Goal: Check status: Check status

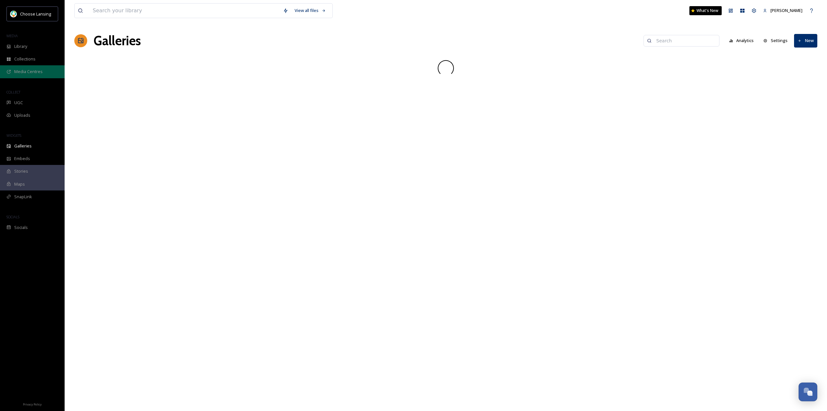
click at [24, 74] on span "Media Centres" at bounding box center [28, 72] width 28 height 6
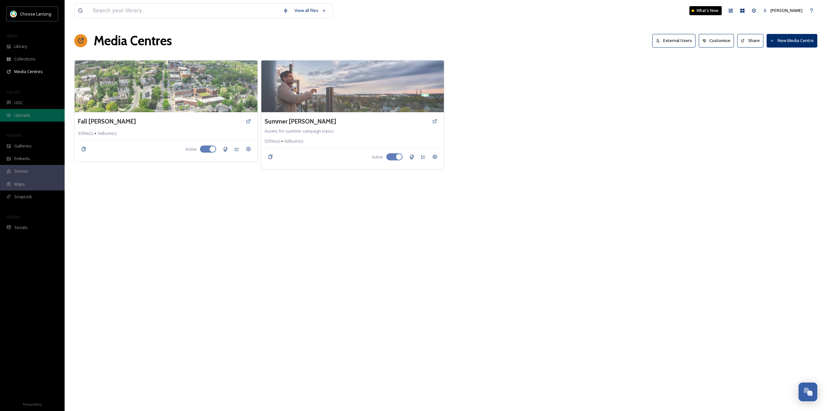
click at [18, 114] on span "Uploads" at bounding box center [22, 115] width 16 height 6
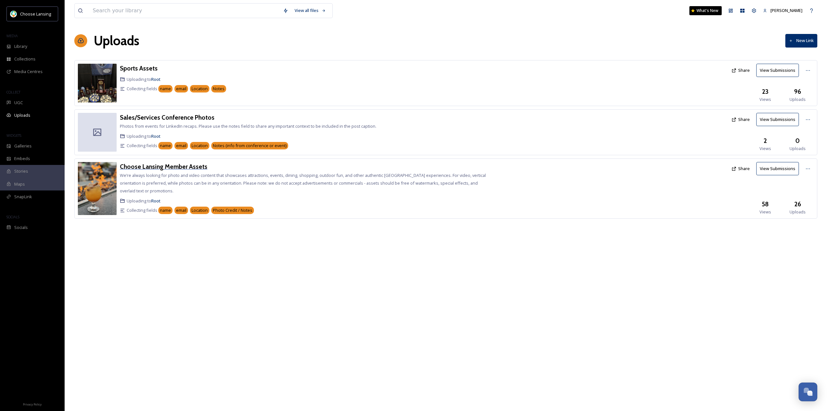
click at [139, 166] on h3 "Choose Lansing Member Assets" at bounding box center [164, 167] width 88 height 8
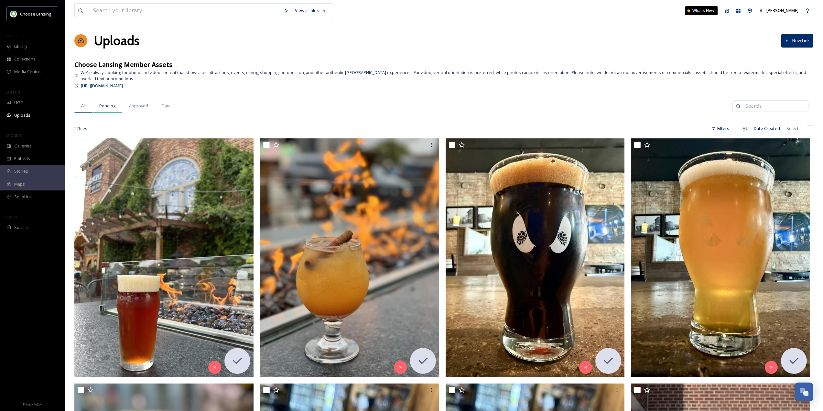
click at [112, 108] on span "Pending" at bounding box center [107, 106] width 16 height 6
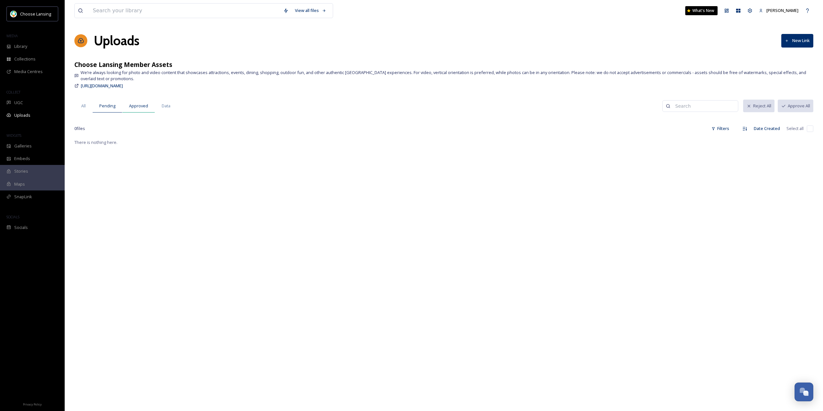
click at [144, 107] on span "Approved" at bounding box center [138, 106] width 19 height 6
click at [171, 105] on div "Data" at bounding box center [166, 105] width 22 height 13
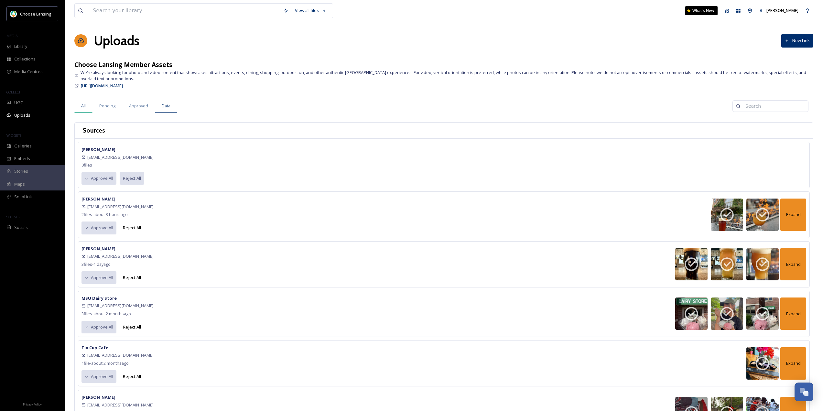
click at [80, 105] on div "All" at bounding box center [83, 105] width 18 height 13
